Goal: Information Seeking & Learning: Learn about a topic

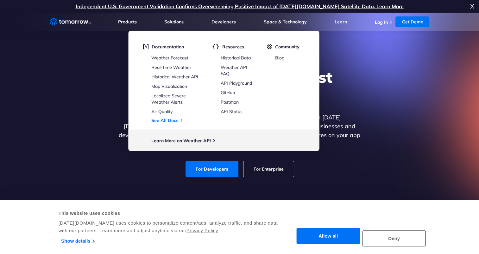
click at [343, 91] on h1 "Explore the World’s Best Weather API" at bounding box center [239, 87] width 244 height 38
drag, startPoint x: 346, startPoint y: 139, endPoint x: 281, endPoint y: 153, distance: 66.0
click at [346, 140] on p "Get reliable and precise weather data through our free API. Count on Tomorrow.i…" at bounding box center [239, 130] width 244 height 35
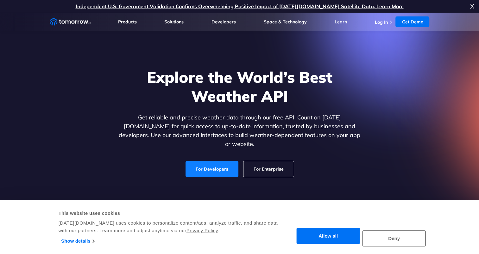
click at [200, 167] on link "For Developers" at bounding box center [211, 169] width 53 height 16
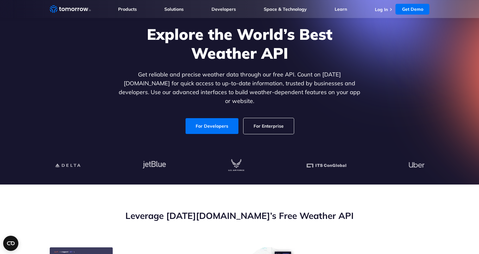
scroll to position [95, 0]
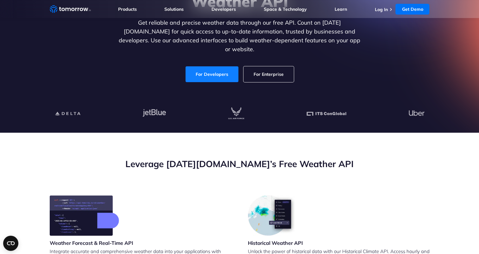
click at [220, 68] on link "For Developers" at bounding box center [211, 74] width 53 height 16
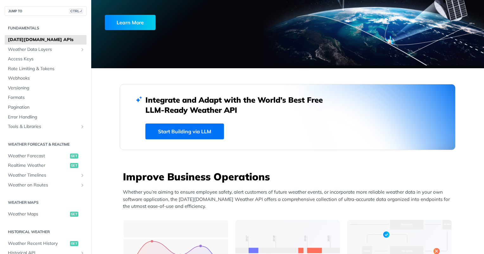
scroll to position [32, 0]
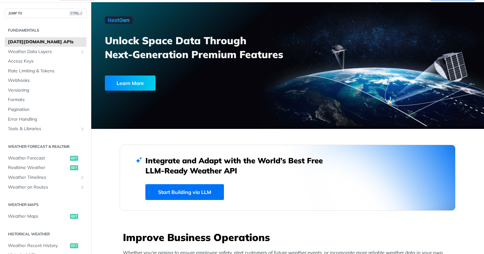
click at [160, 185] on link "Start Building via LLM" at bounding box center [184, 193] width 78 height 16
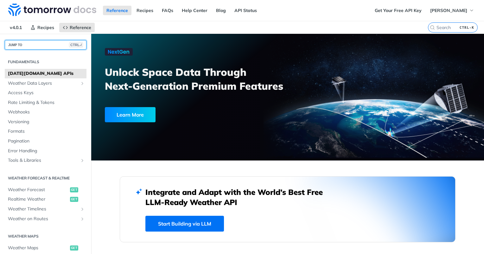
click at [37, 44] on button "JUMP TO CTRL-/" at bounding box center [46, 44] width 82 height 9
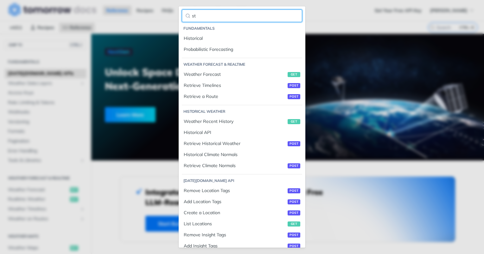
type input "s"
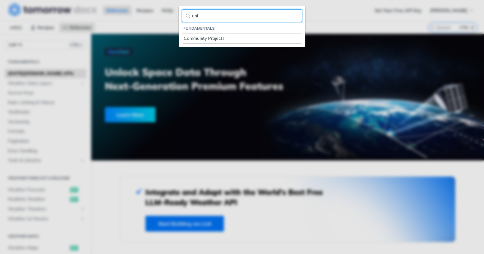
type input "uni"
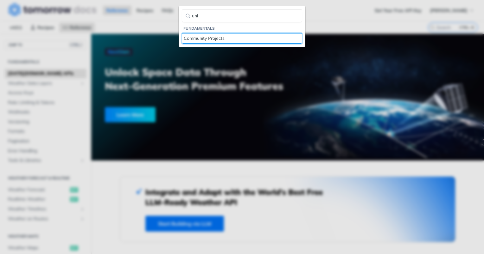
click at [210, 35] on div "Community Projects" at bounding box center [242, 38] width 116 height 7
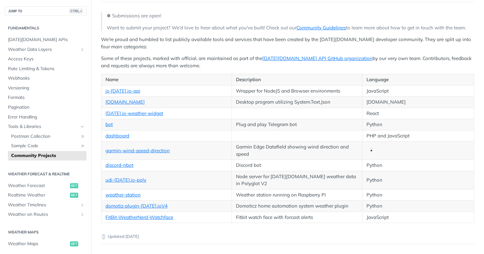
scroll to position [95, 0]
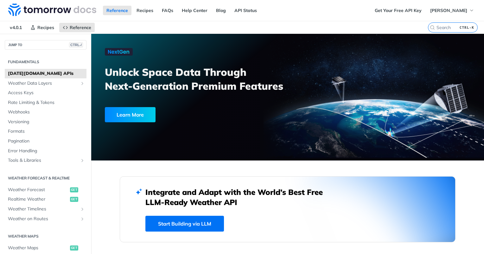
click at [130, 22] on nav "v4.0.1 Recipes Reference" at bounding box center [214, 27] width 428 height 13
click at [26, 44] on button "JUMP TO CTRL-/" at bounding box center [46, 44] width 82 height 9
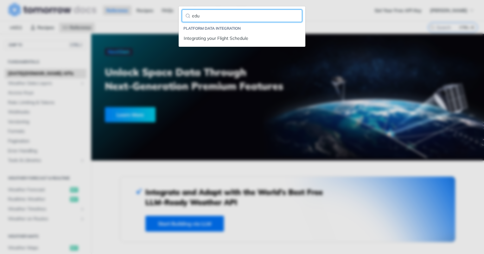
type input "edu"
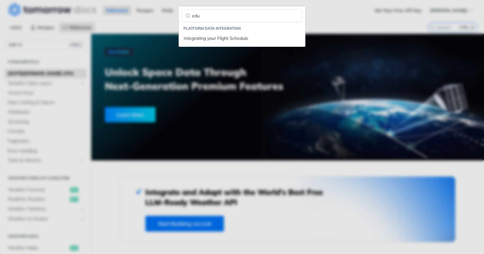
click at [332, 28] on div "Jump to Content Reference Recipes FAQs Help Center Blog API Status Recipes Refe…" at bounding box center [242, 127] width 484 height 254
